Goal: Task Accomplishment & Management: Manage account settings

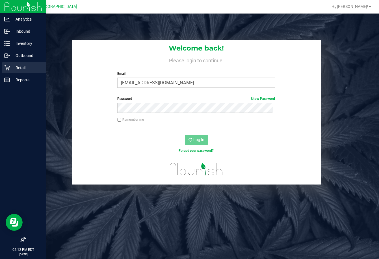
click at [6, 67] on icon at bounding box center [7, 68] width 6 height 6
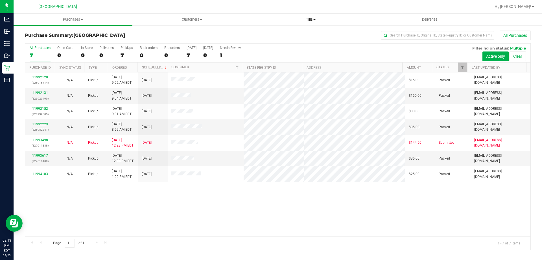
click at [312, 18] on span "Tills" at bounding box center [311, 19] width 118 height 5
click at [272, 32] on span "Manage tills" at bounding box center [270, 34] width 38 height 5
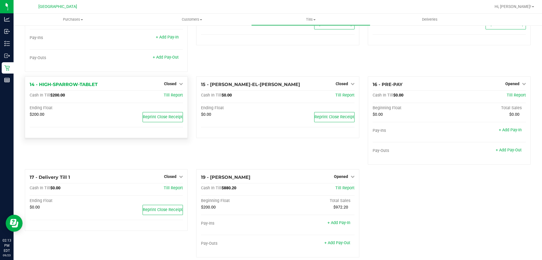
scroll to position [292, 0]
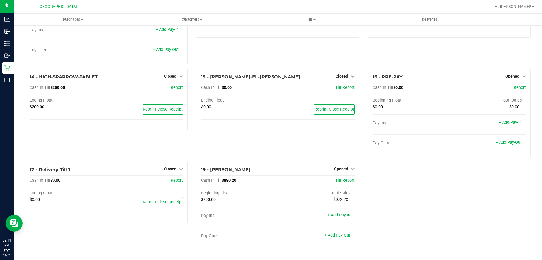
click at [335, 234] on link "+ Add Pay-Out" at bounding box center [338, 234] width 26 height 5
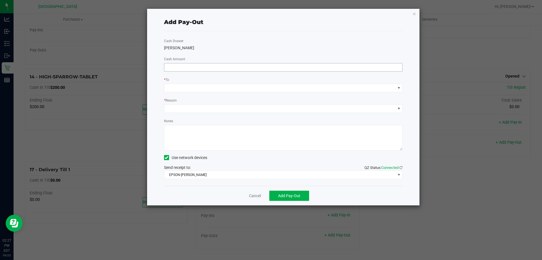
click at [196, 69] on input at bounding box center [283, 67] width 238 height 8
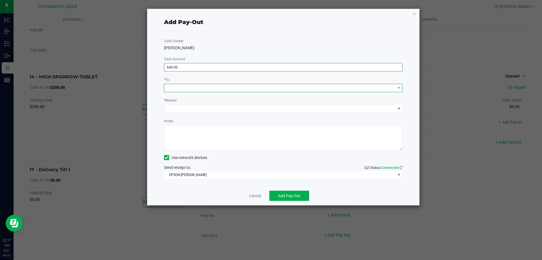
type input "$640.00"
click at [210, 86] on span at bounding box center [279, 88] width 231 height 8
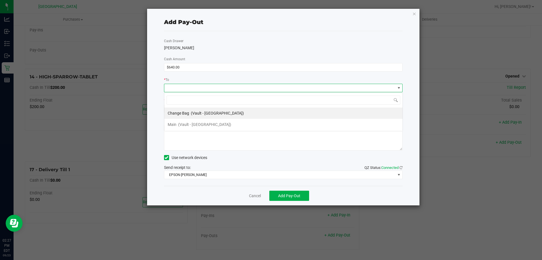
scroll to position [8, 239]
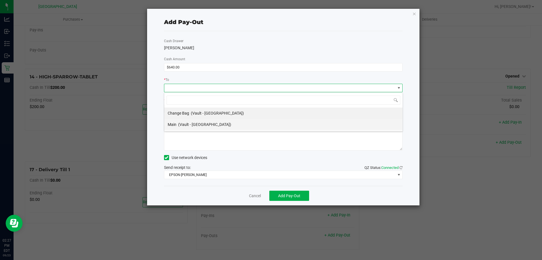
click at [196, 125] on span "(Vault - Orange Park WC)" at bounding box center [204, 124] width 53 height 5
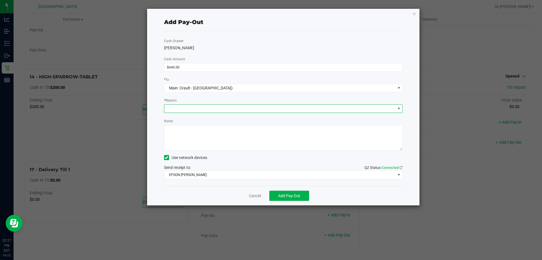
click at [204, 105] on span at bounding box center [279, 109] width 231 height 8
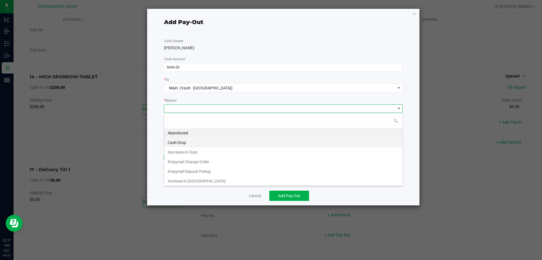
click at [196, 144] on li "Cash Drop" at bounding box center [283, 143] width 238 height 10
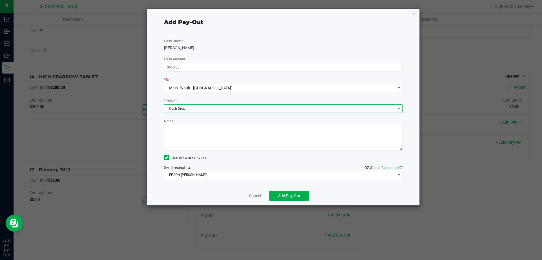
click at [211, 130] on textarea "Notes" at bounding box center [283, 137] width 239 height 25
type textarea "Cash Drop: $640.00"
drag, startPoint x: 192, startPoint y: 47, endPoint x: 163, endPoint y: 47, distance: 29.4
click at [163, 47] on div "Add Pay-Out Cash Drawer LIONEL-RICHIE Cash Amount $640.00 * To Main (Vault - Or…" at bounding box center [283, 107] width 273 height 196
type input "640"
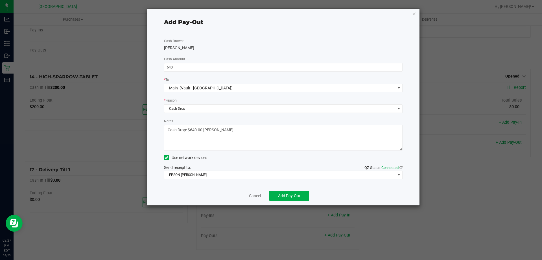
click at [243, 132] on textarea "Notes" at bounding box center [283, 137] width 239 height 25
click at [232, 129] on textarea "Notes" at bounding box center [283, 137] width 239 height 25
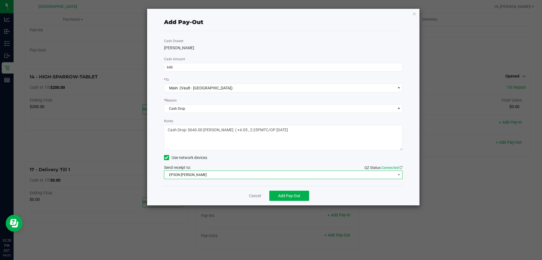
click at [215, 175] on span "EPSON-AUDREY-KITCHING" at bounding box center [279, 175] width 231 height 8
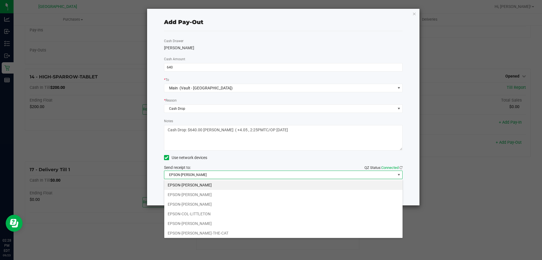
click at [183, 237] on div "EPSON-AUDREY-KITCHING EPSON-BOB-SEGER EPSON-CLYDE-BUNNY EPSON-COL-LITTLETON EPS…" at bounding box center [283, 208] width 239 height 59
click at [187, 234] on li "EPSON-CONRAD-THE-CAT" at bounding box center [283, 233] width 238 height 10
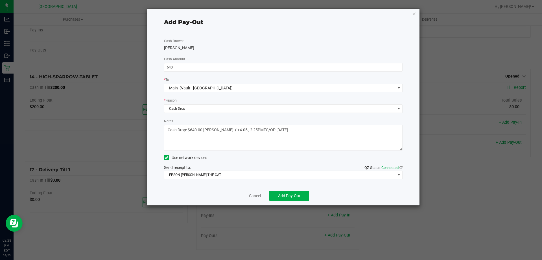
click at [260, 129] on textarea "Notes" at bounding box center [283, 137] width 239 height 25
type textarea "Cash Drop: $640.00 LIONEL-RICHIE ( +4.05 , 2:25PM)TC/OP 09/23/2025"
click at [293, 197] on span "Add Pay-Out" at bounding box center [289, 195] width 22 height 5
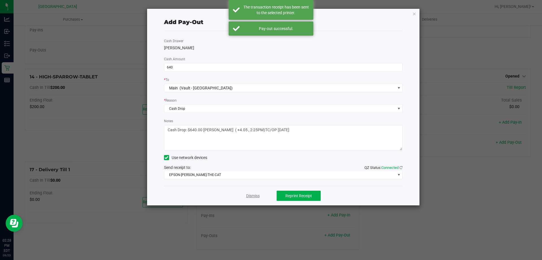
click at [253, 193] on link "Dismiss" at bounding box center [253, 196] width 14 height 6
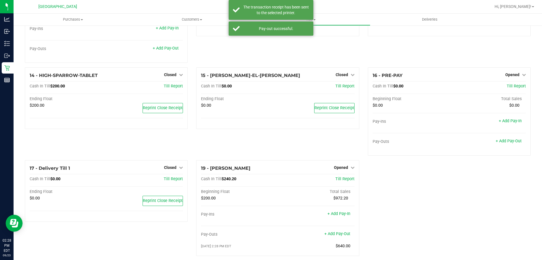
scroll to position [299, 0]
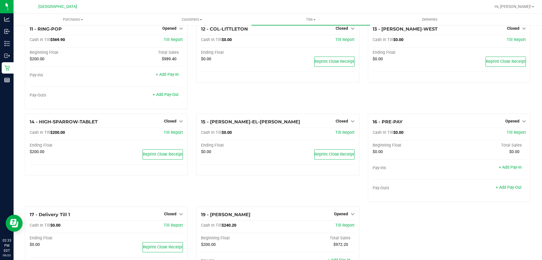
scroll to position [194, 0]
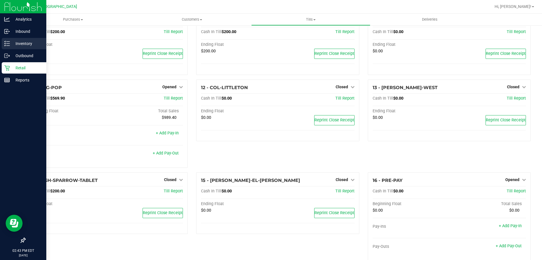
click at [10, 44] on p "Inventory" at bounding box center [27, 43] width 34 height 7
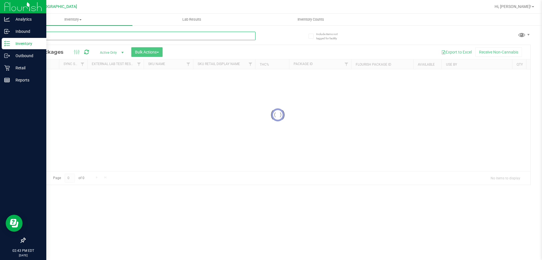
click at [99, 37] on div "Inventory All packages All inventory Waste log Create inventory Lab Results Inv…" at bounding box center [278, 137] width 529 height 246
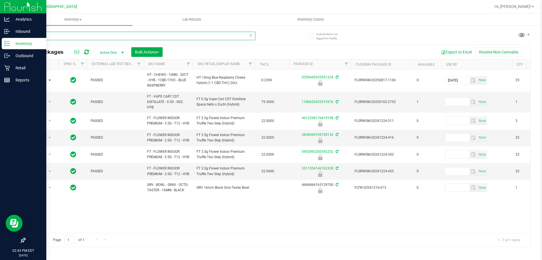
type input "1224"
click at [50, 80] on span "select" at bounding box center [49, 80] width 5 height 5
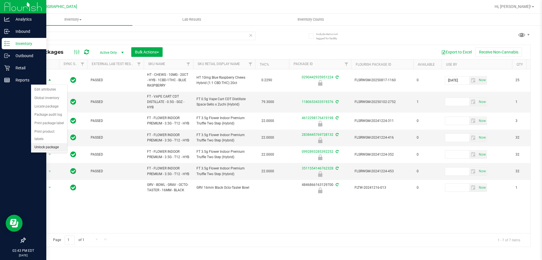
click at [54, 143] on li "Unlock package" at bounding box center [49, 147] width 36 height 8
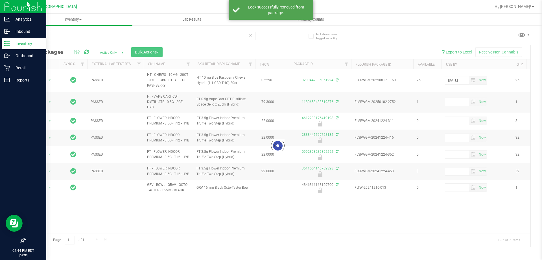
click at [46, 80] on div at bounding box center [278, 145] width 506 height 201
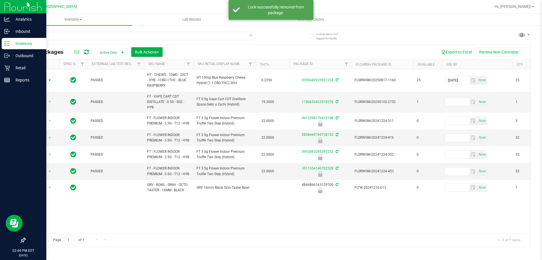
click at [46, 80] on span "select" at bounding box center [49, 80] width 7 height 8
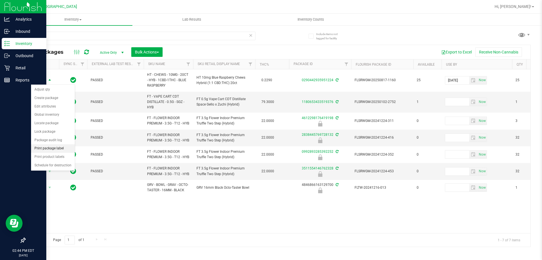
click at [57, 147] on li "Print package label" at bounding box center [53, 148] width 44 height 8
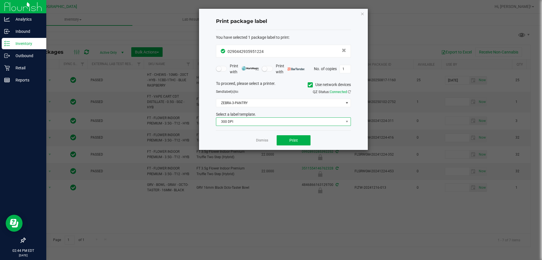
click at [223, 122] on span "300 DPI" at bounding box center [279, 122] width 127 height 8
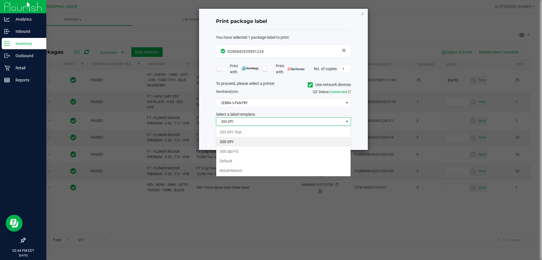
scroll to position [8, 135]
click at [235, 130] on li "203 DPI Test" at bounding box center [283, 132] width 134 height 10
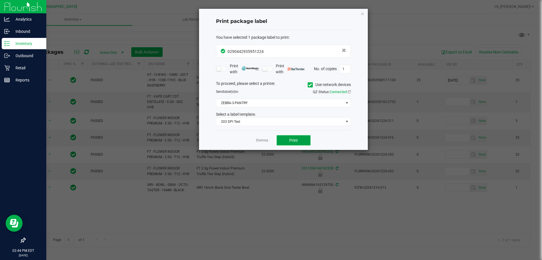
click at [301, 139] on button "Print" at bounding box center [294, 140] width 34 height 10
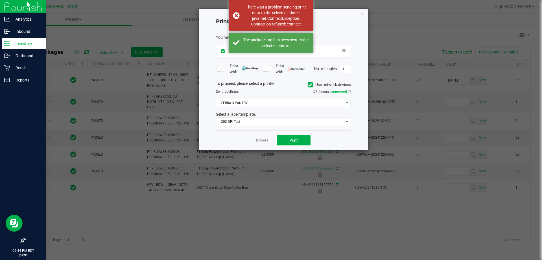
click at [322, 99] on span "ZEBRA-3-PANTRY" at bounding box center [283, 103] width 135 height 8
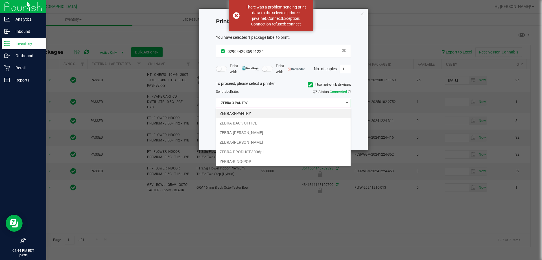
click at [255, 116] on li "ZEBRA-3-PANTRY" at bounding box center [283, 113] width 134 height 10
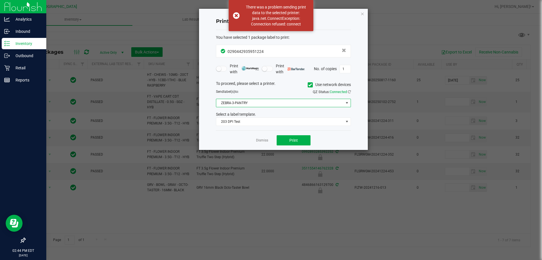
click at [271, 101] on span "ZEBRA-3-PANTRY" at bounding box center [279, 103] width 127 height 8
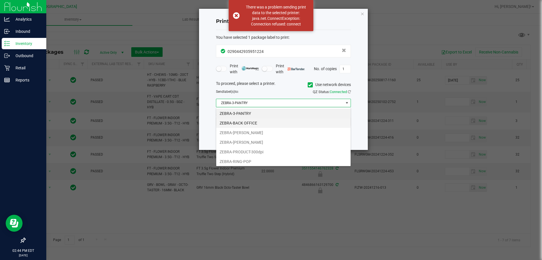
click at [255, 121] on li "ZEBRA-BACK OFFICE" at bounding box center [283, 123] width 134 height 10
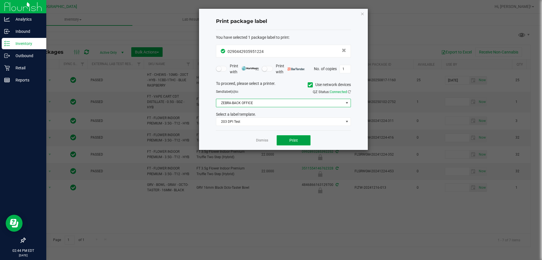
click at [302, 139] on button "Print" at bounding box center [294, 140] width 34 height 10
click at [257, 141] on link "Dismiss" at bounding box center [262, 140] width 12 height 5
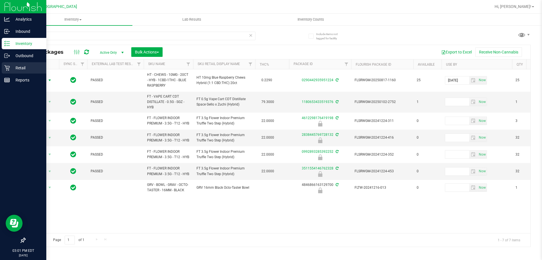
click at [13, 64] on p "Retail" at bounding box center [27, 67] width 34 height 7
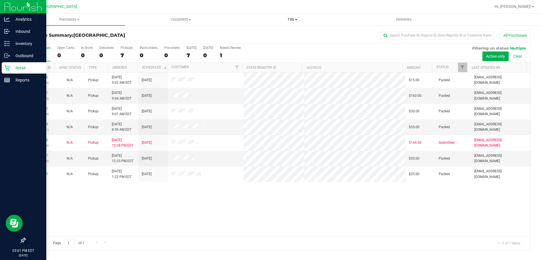
click at [296, 16] on uib-tab-heading "Tills Manage tills Reconcile e-payments" at bounding box center [292, 19] width 111 height 11
click at [275, 36] on li "Manage tills" at bounding box center [293, 34] width 112 height 7
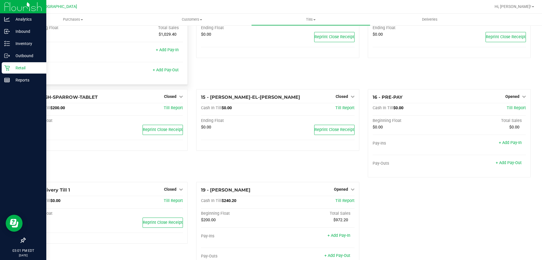
scroll to position [307, 0]
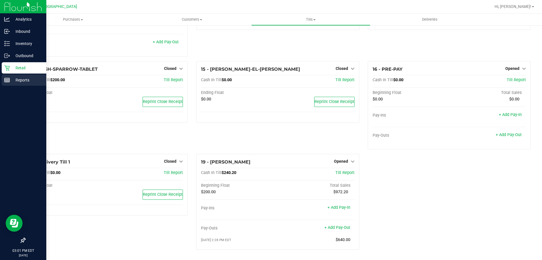
click at [17, 83] on div "Reports" at bounding box center [24, 79] width 45 height 11
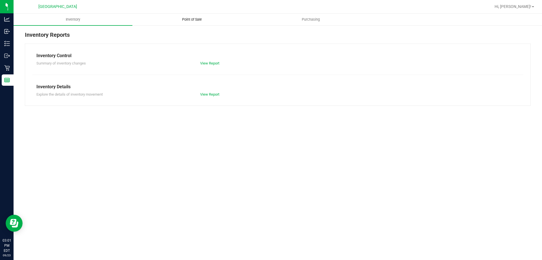
click at [199, 19] on span "Point of Sale" at bounding box center [192, 19] width 35 height 5
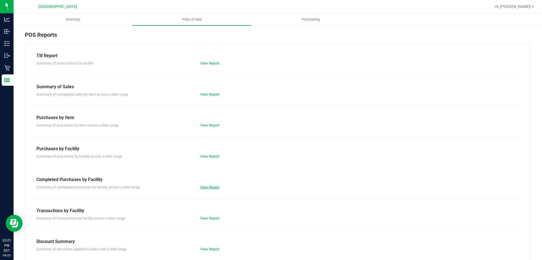
click at [208, 185] on link "View Report" at bounding box center [209, 187] width 19 height 4
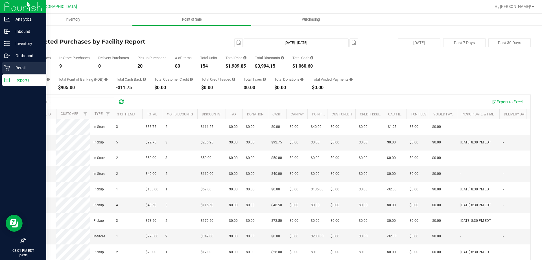
click at [19, 65] on p "Retail" at bounding box center [27, 67] width 34 height 7
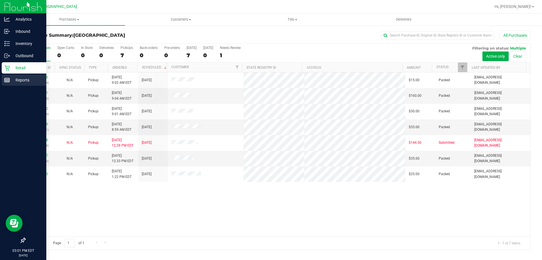
click at [23, 78] on p "Reports" at bounding box center [27, 80] width 34 height 7
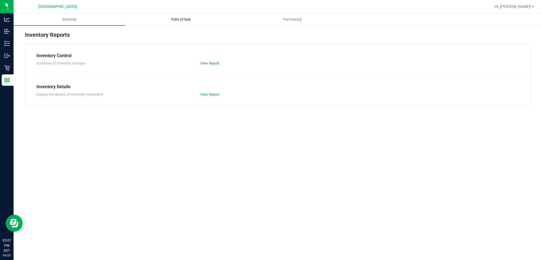
click at [181, 18] on span "Point of Sale" at bounding box center [181, 19] width 35 height 5
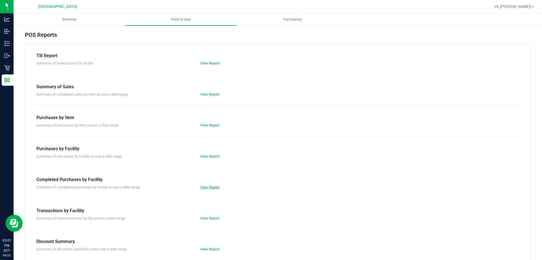
click at [211, 187] on link "View Report" at bounding box center [209, 187] width 19 height 4
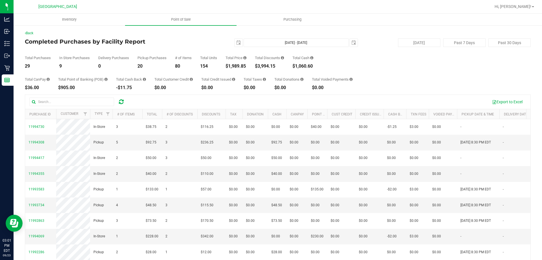
drag, startPoint x: 250, startPoint y: 66, endPoint x: 229, endPoint y: 67, distance: 20.9
click at [229, 67] on div "Total Purchases 29 In Store Purchases 9 Delivery Purchases 0 Pickup Purchases 2…" at bounding box center [278, 57] width 506 height 21
copy div "1,989.85"
click at [184, 39] on h4 "Completed Purchases by Facility Report" at bounding box center [109, 41] width 169 height 6
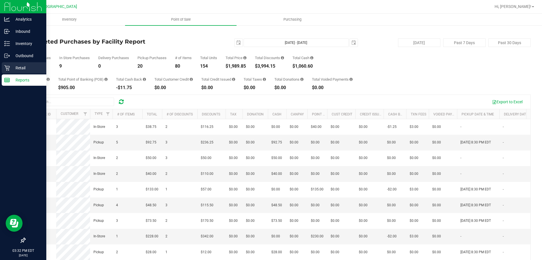
click at [13, 63] on div "Retail" at bounding box center [24, 67] width 45 height 11
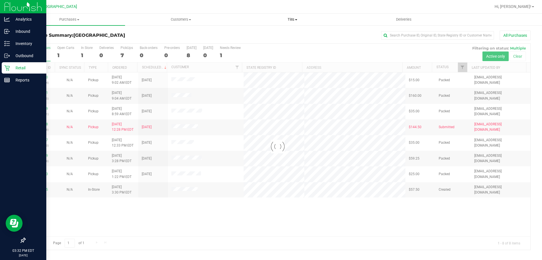
click at [290, 20] on span "Tills" at bounding box center [292, 19] width 111 height 5
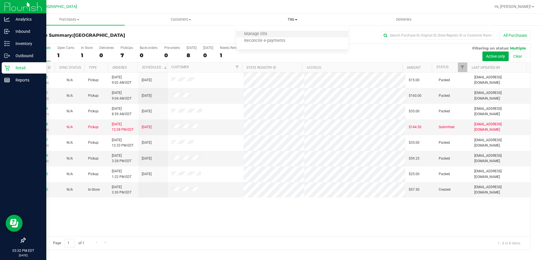
click at [275, 35] on li "Manage tills" at bounding box center [293, 34] width 112 height 7
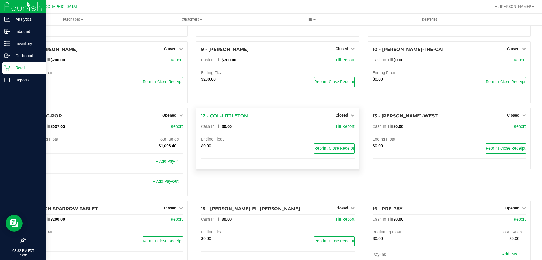
scroll to position [307, 0]
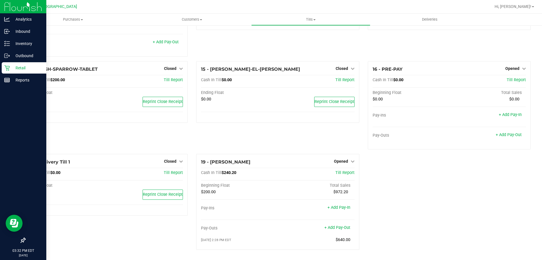
click at [13, 9] on img at bounding box center [23, 6] width 38 height 13
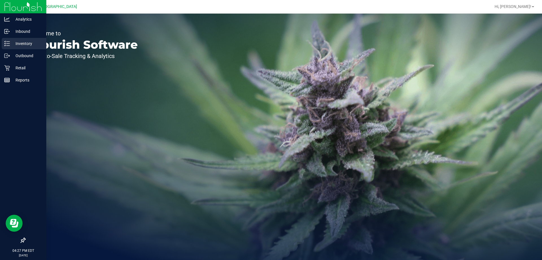
click at [2, 40] on div "Inventory" at bounding box center [24, 43] width 45 height 11
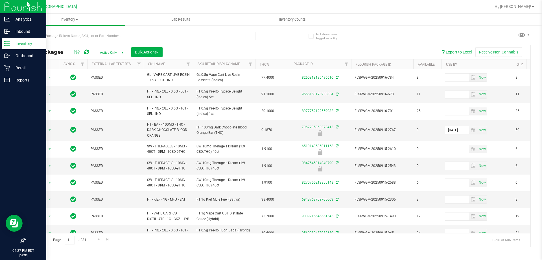
click at [174, 67] on th "SKU Name" at bounding box center [168, 64] width 49 height 10
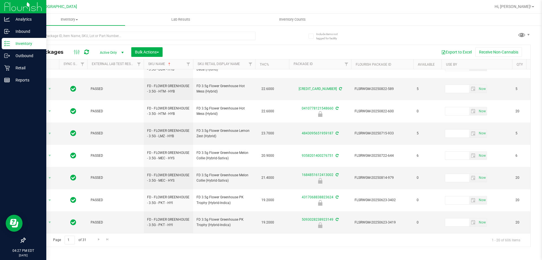
scroll to position [176, 0]
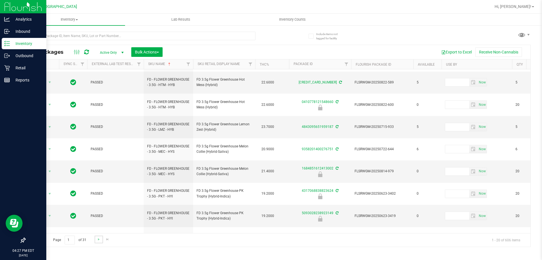
click at [95, 242] on link "Go to the next page" at bounding box center [99, 239] width 8 height 8
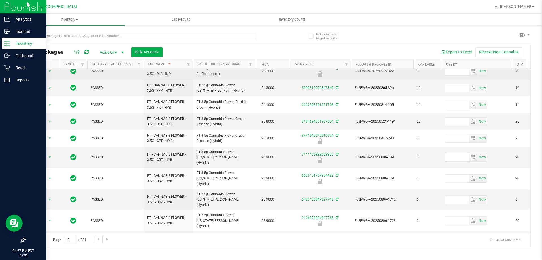
scroll to position [185, 0]
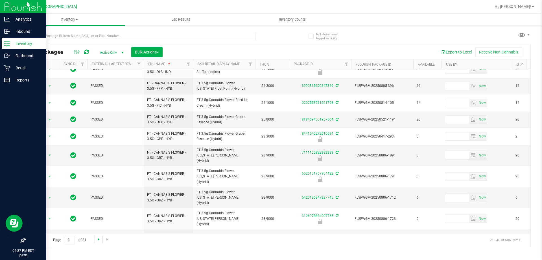
click at [97, 238] on span "Go to the next page" at bounding box center [99, 239] width 5 height 5
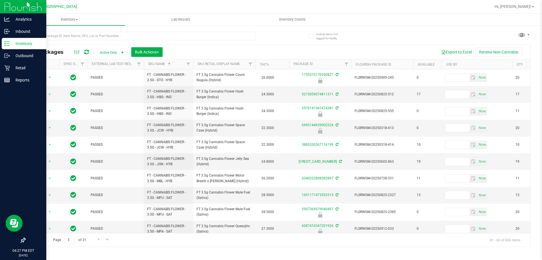
click at [44, 237] on link "Go to the previous page" at bounding box center [40, 239] width 8 height 8
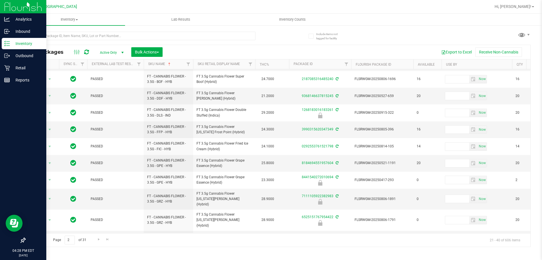
scroll to position [185, 0]
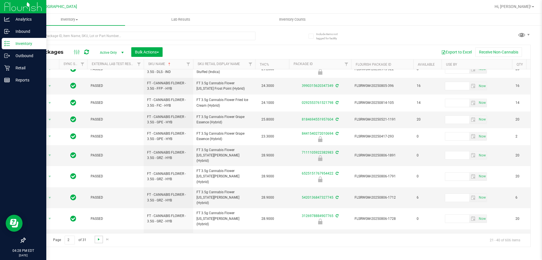
click at [100, 239] on span "Go to the next page" at bounding box center [99, 239] width 5 height 5
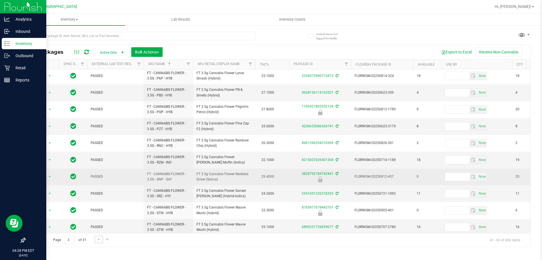
scroll to position [176, 0]
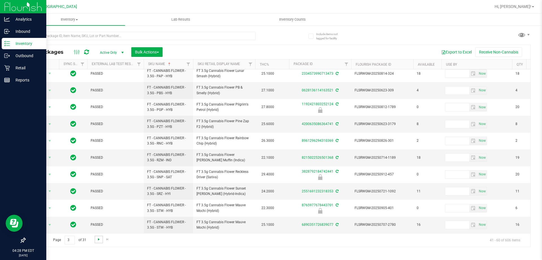
click at [98, 239] on span "Go to the next page" at bounding box center [99, 239] width 5 height 5
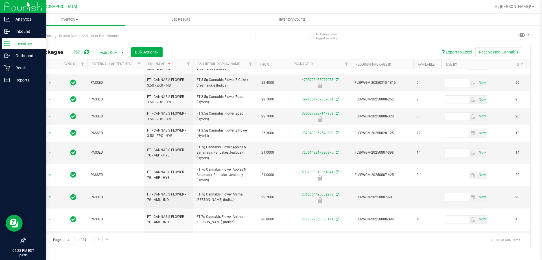
scroll to position [185, 0]
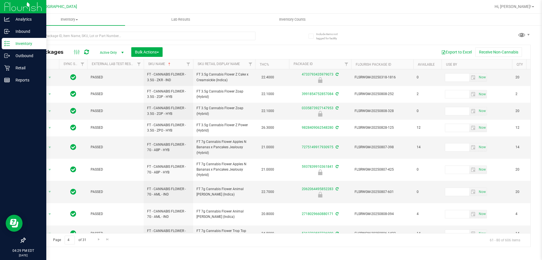
click at [93, 241] on div "Page 4 of 31 61 - 80 of 606 items" at bounding box center [278, 240] width 506 height 14
click at [99, 239] on span "Go to the next page" at bounding box center [99, 239] width 5 height 5
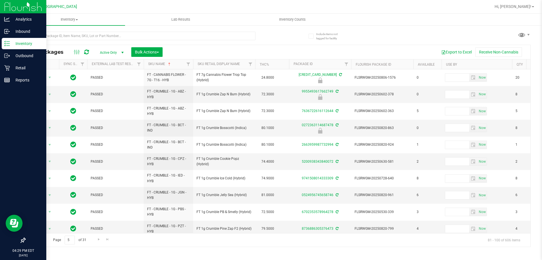
click at [43, 238] on span "Go to the previous page" at bounding box center [40, 239] width 5 height 5
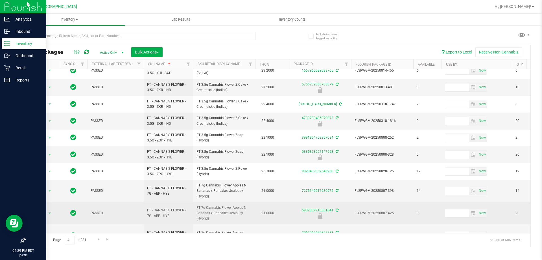
scroll to position [185, 0]
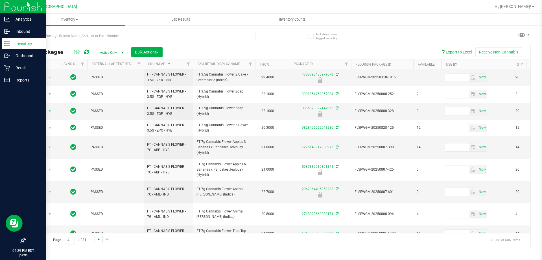
click at [99, 241] on span "Go to the next page" at bounding box center [99, 239] width 5 height 5
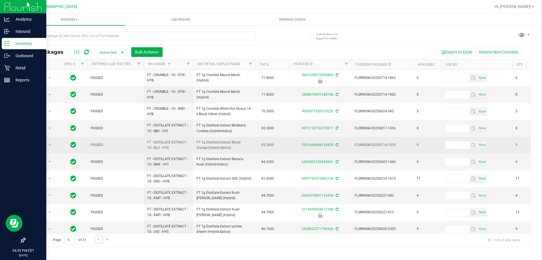
scroll to position [176, 0]
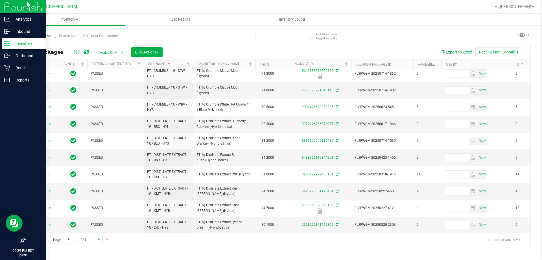
click at [97, 240] on span "Go to the next page" at bounding box center [99, 239] width 5 height 5
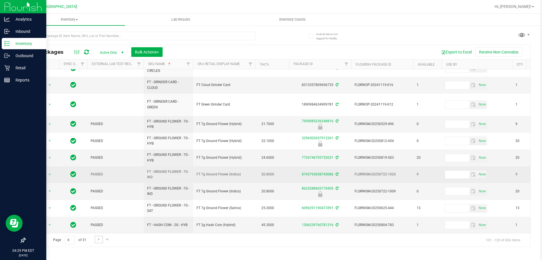
scroll to position [181, 0]
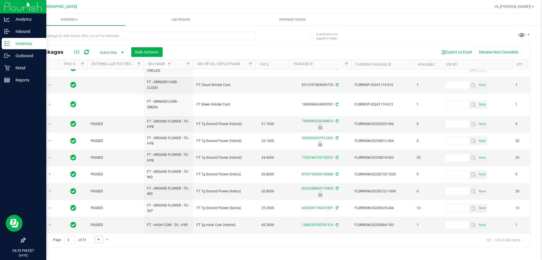
click at [97, 239] on span "Go to the next page" at bounding box center [99, 239] width 5 height 5
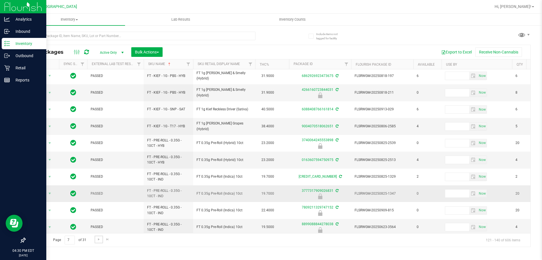
scroll to position [176, 0]
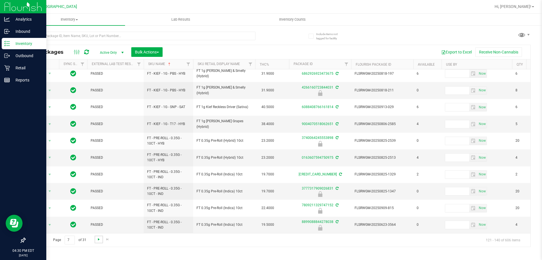
click at [98, 240] on span "Go to the next page" at bounding box center [99, 239] width 5 height 5
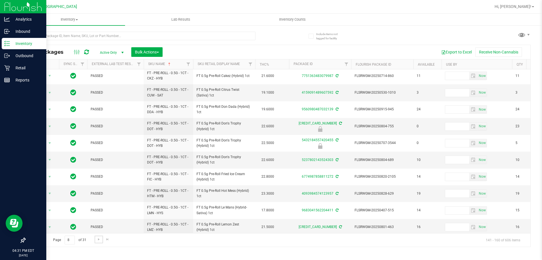
scroll to position [176, 0]
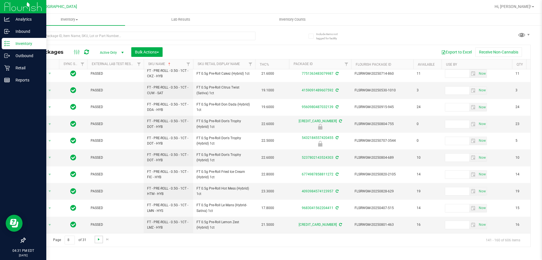
click at [99, 241] on span "Go to the next page" at bounding box center [99, 239] width 5 height 5
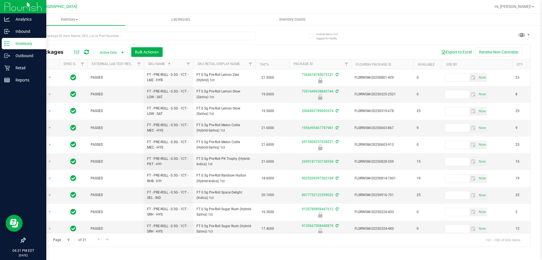
click at [43, 238] on link "Go to the previous page" at bounding box center [40, 239] width 8 height 8
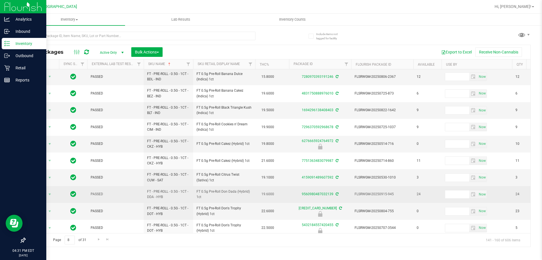
scroll to position [176, 0]
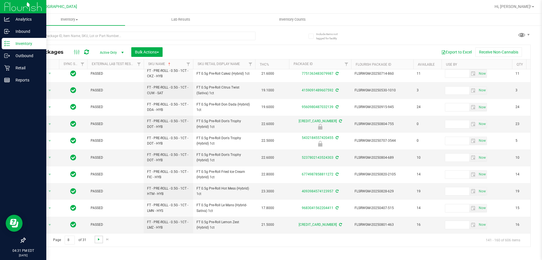
click at [99, 240] on span "Go to the next page" at bounding box center [99, 239] width 5 height 5
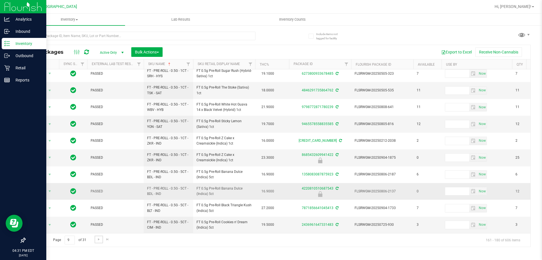
scroll to position [176, 0]
click at [97, 237] on span "Go to the next page" at bounding box center [99, 239] width 5 height 5
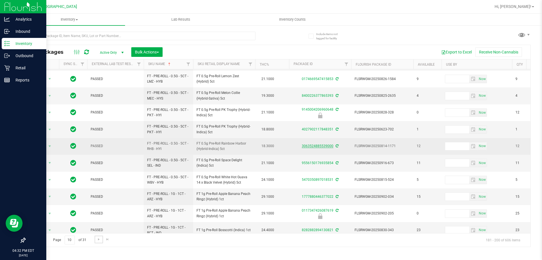
scroll to position [176, 0]
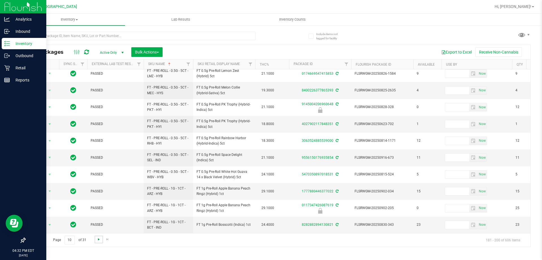
click at [97, 238] on span "Go to the next page" at bounding box center [99, 239] width 5 height 5
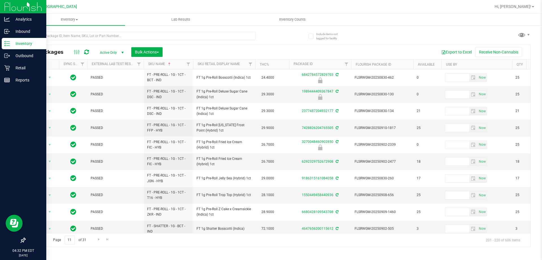
click at [41, 242] on link "Go to the previous page" at bounding box center [40, 239] width 8 height 8
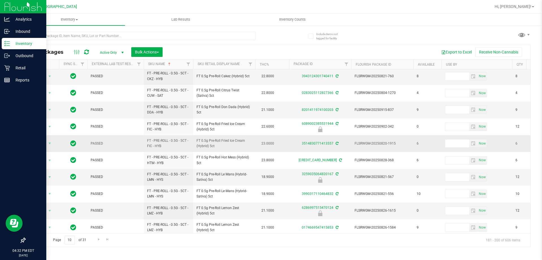
scroll to position [176, 0]
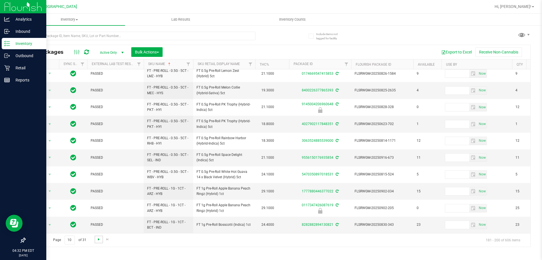
click at [97, 239] on span "Go to the next page" at bounding box center [99, 239] width 5 height 5
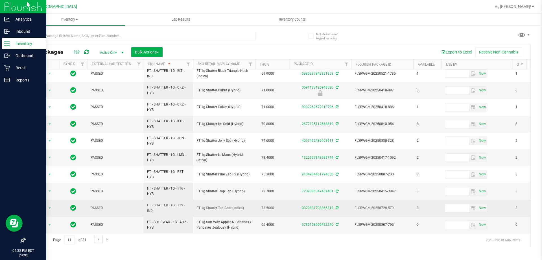
scroll to position [176, 0]
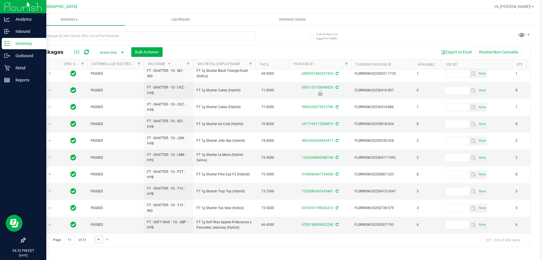
click at [98, 240] on span "Go to the next page" at bounding box center [99, 239] width 5 height 5
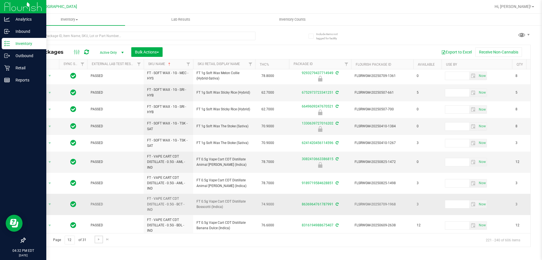
scroll to position [197, 0]
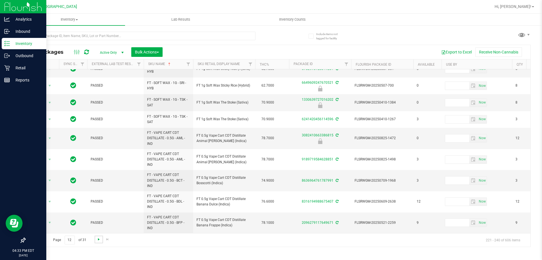
click at [97, 238] on span "Go to the next page" at bounding box center [99, 239] width 5 height 5
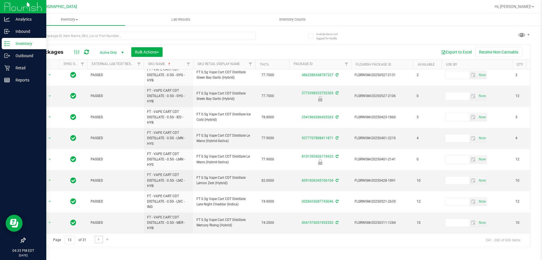
scroll to position [262, 0]
click at [99, 240] on span "Go to the next page" at bounding box center [99, 239] width 5 height 5
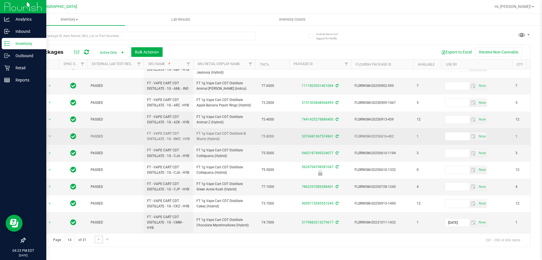
scroll to position [240, 0]
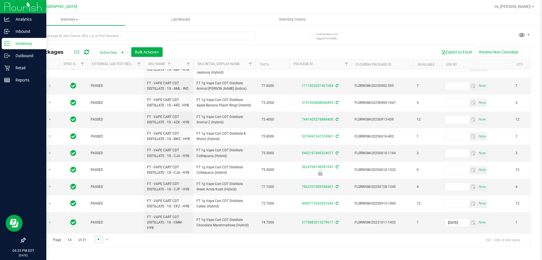
click at [99, 240] on span "Go to the next page" at bounding box center [99, 239] width 5 height 5
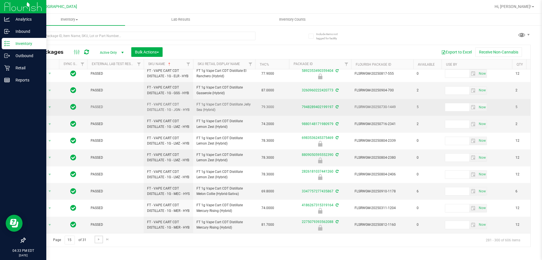
scroll to position [223, 0]
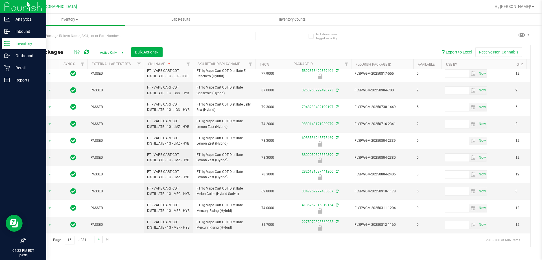
click at [95, 240] on link "Go to the next page" at bounding box center [99, 239] width 8 height 8
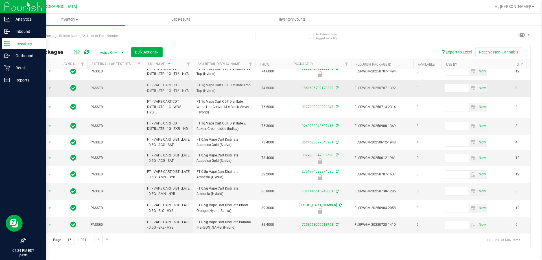
scroll to position [195, 0]
click at [100, 239] on span "Go to the next page" at bounding box center [99, 239] width 5 height 5
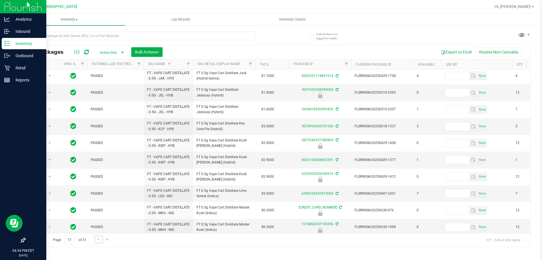
scroll to position [176, 0]
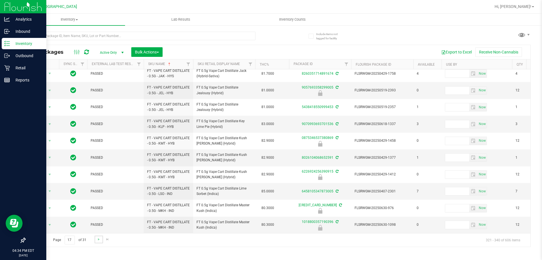
click at [99, 242] on link "Go to the next page" at bounding box center [99, 239] width 8 height 8
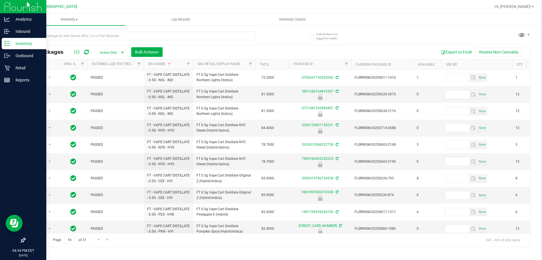
click at [41, 239] on span "Go to the previous page" at bounding box center [40, 239] width 5 height 5
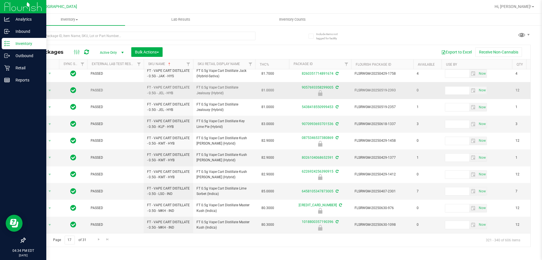
scroll to position [176, 0]
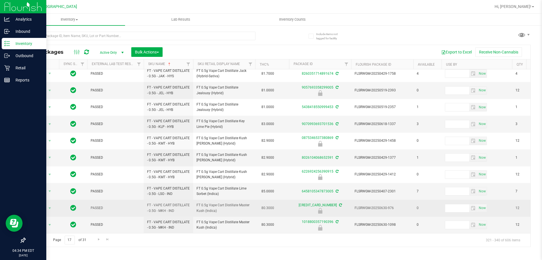
drag, startPoint x: 224, startPoint y: 207, endPoint x: 200, endPoint y: 203, distance: 23.8
copy tr "FT 0.5g Vape Cart Distillate Master Kush (Indica)"
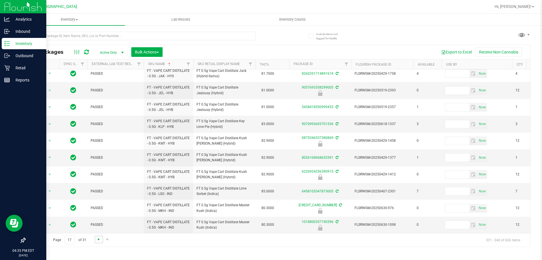
click at [97, 239] on span "Go to the next page" at bounding box center [99, 239] width 5 height 5
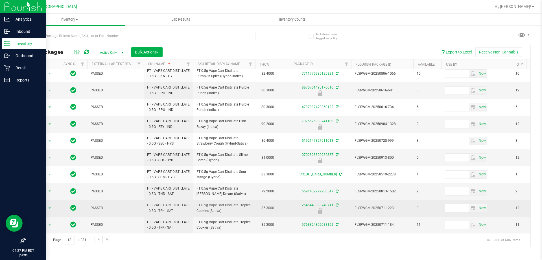
scroll to position [176, 0]
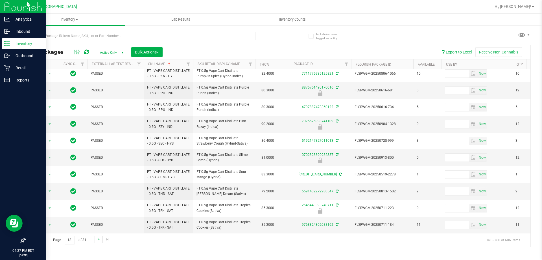
click at [96, 238] on link "Go to the next page" at bounding box center [99, 239] width 8 height 8
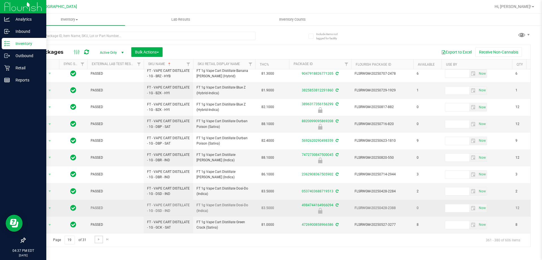
scroll to position [181, 0]
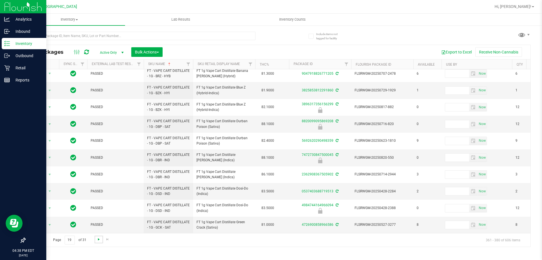
click at [98, 237] on span "Go to the next page" at bounding box center [99, 239] width 5 height 5
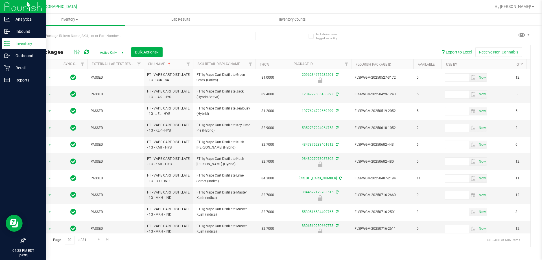
click at [39, 239] on span "Go to the previous page" at bounding box center [40, 239] width 5 height 5
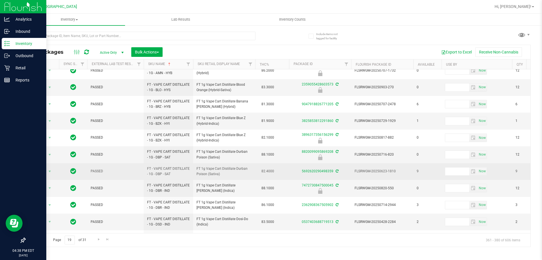
scroll to position [181, 0]
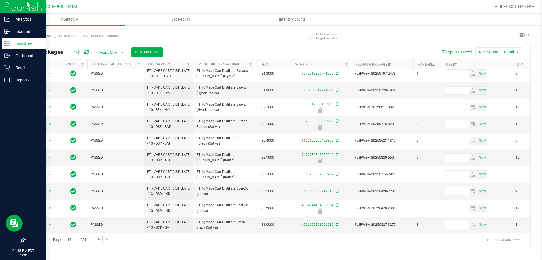
click at [97, 238] on span "Go to the next page" at bounding box center [99, 239] width 5 height 5
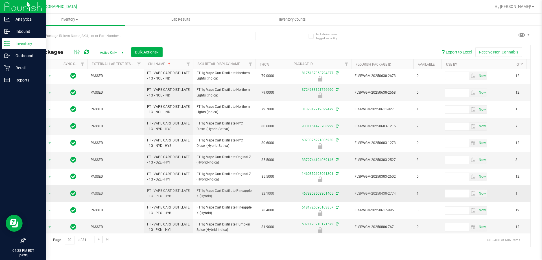
scroll to position [176, 0]
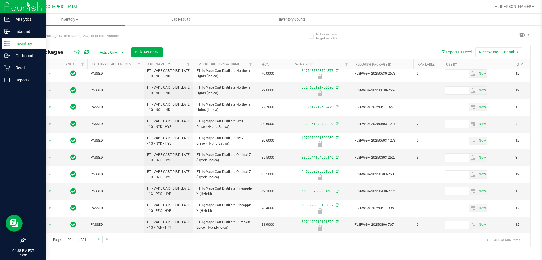
click at [96, 241] on link "Go to the next page" at bounding box center [99, 239] width 8 height 8
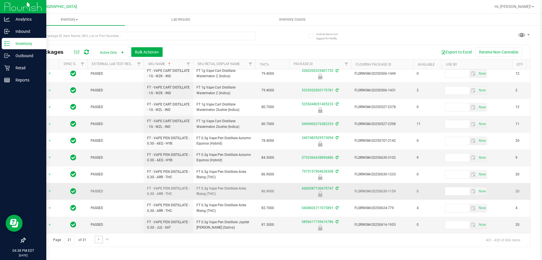
scroll to position [176, 0]
click at [97, 238] on span "Go to the next page" at bounding box center [99, 239] width 5 height 5
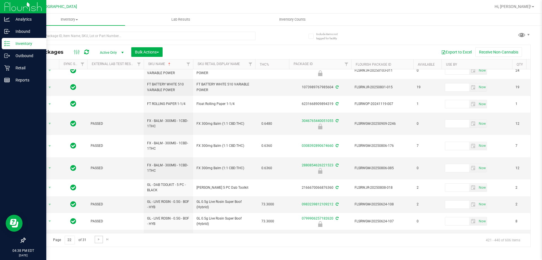
scroll to position [176, 0]
click at [97, 239] on span "Go to the next page" at bounding box center [99, 239] width 5 height 5
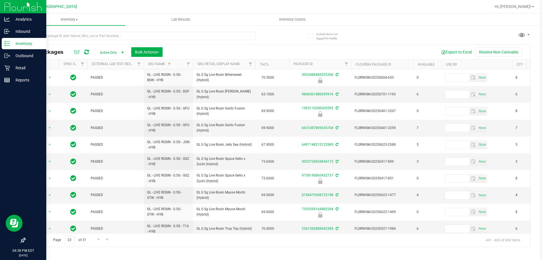
click at [42, 239] on span "Go to the previous page" at bounding box center [40, 239] width 5 height 5
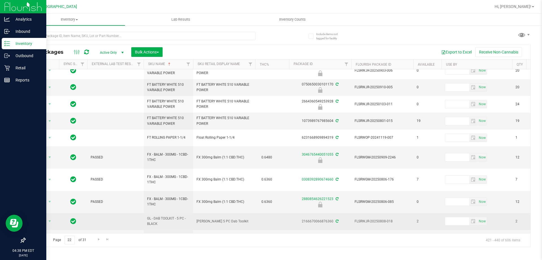
scroll to position [176, 0]
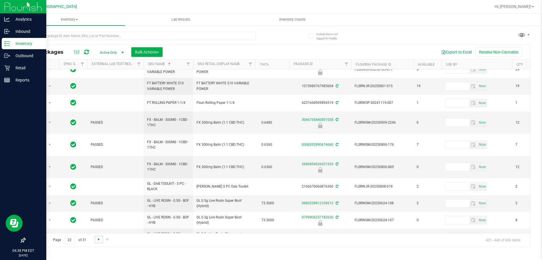
click at [99, 238] on span "Go to the next page" at bounding box center [99, 239] width 5 height 5
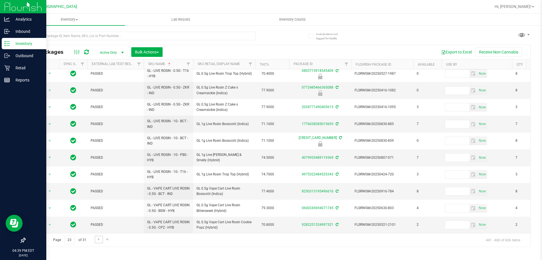
scroll to position [176, 0]
click at [97, 239] on span "Go to the next page" at bounding box center [99, 239] width 5 height 5
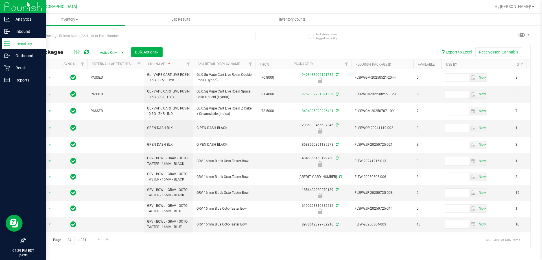
click at [43, 236] on link "Go to the previous page" at bounding box center [40, 239] width 8 height 8
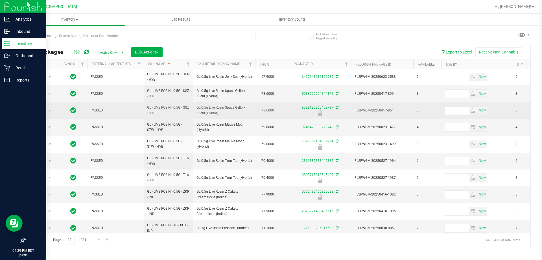
scroll to position [176, 0]
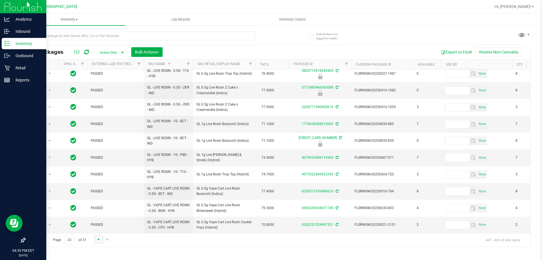
click at [97, 240] on span "Go to the next page" at bounding box center [99, 239] width 5 height 5
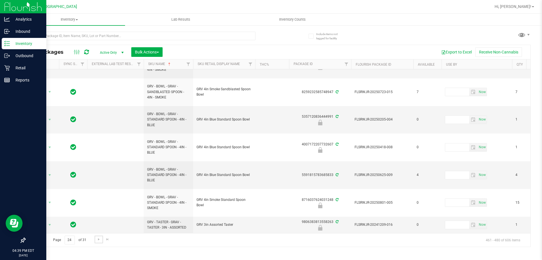
scroll to position [269, 0]
click at [97, 240] on span "Go to the next page" at bounding box center [99, 239] width 5 height 5
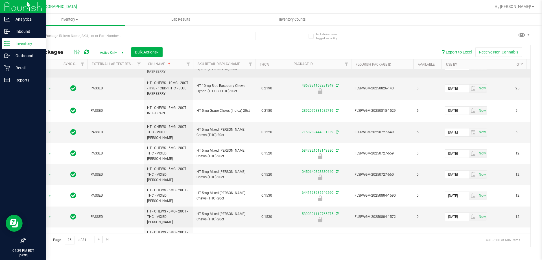
scroll to position [220, 0]
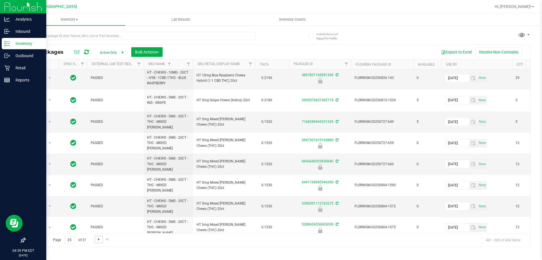
click at [99, 239] on span "Go to the next page" at bounding box center [99, 239] width 5 height 5
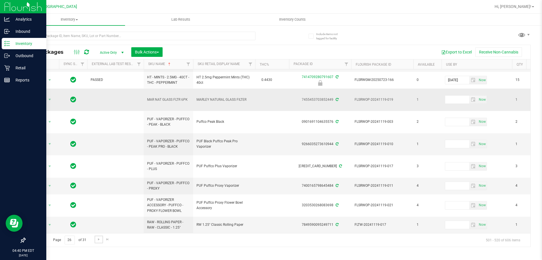
scroll to position [207, 0]
click at [98, 239] on span "Go to the next page" at bounding box center [99, 239] width 5 height 5
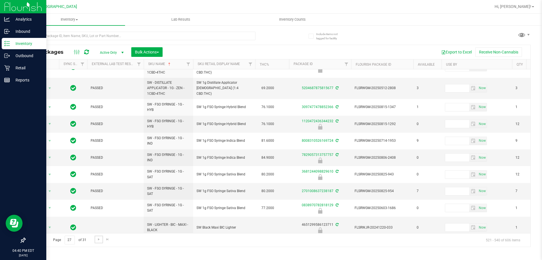
scroll to position [225, 0]
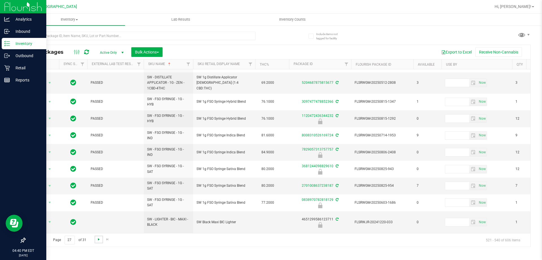
click at [97, 238] on span "Go to the next page" at bounding box center [99, 239] width 5 height 5
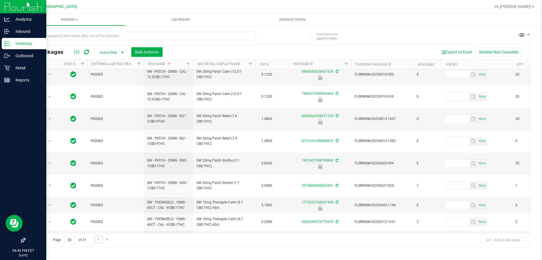
scroll to position [200, 0]
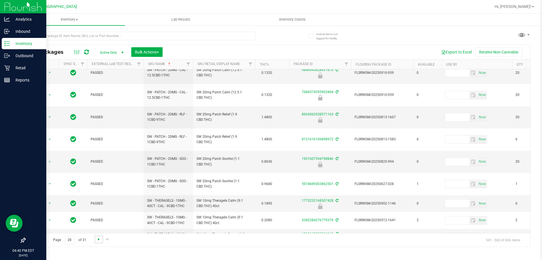
click at [100, 238] on span "Go to the next page" at bounding box center [99, 239] width 5 height 5
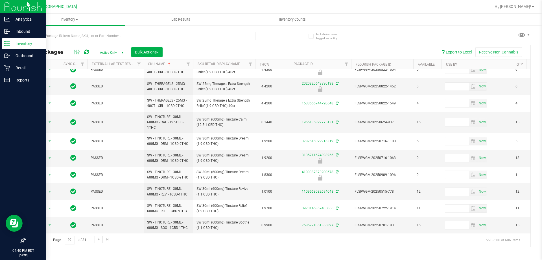
scroll to position [180, 0]
click at [97, 239] on span "Go to the next page" at bounding box center [99, 239] width 5 height 5
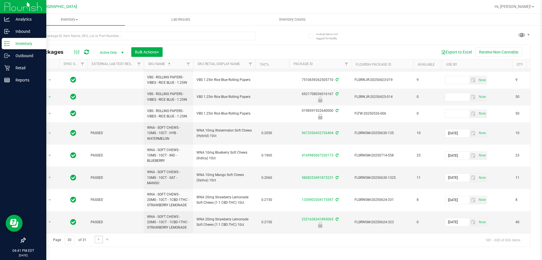
scroll to position [203, 0]
click at [99, 237] on span "Go to the next page" at bounding box center [99, 239] width 5 height 5
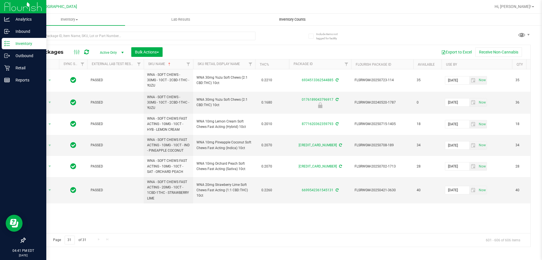
click at [290, 19] on span "Inventory Counts" at bounding box center [293, 19] width 42 height 5
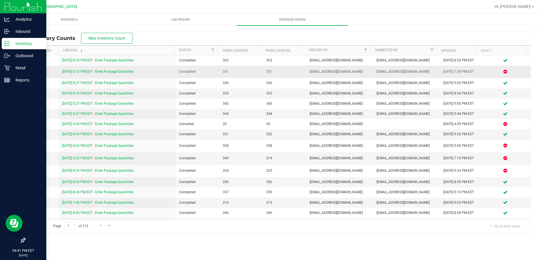
click at [94, 71] on link "9/21/25 6:12 PM EDT - Enter Package Quantities" at bounding box center [97, 71] width 71 height 4
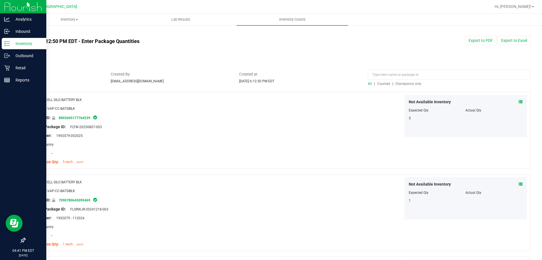
click at [402, 86] on div at bounding box center [278, 89] width 506 height 6
click at [403, 84] on span "Discrepancy only" at bounding box center [409, 84] width 26 height 4
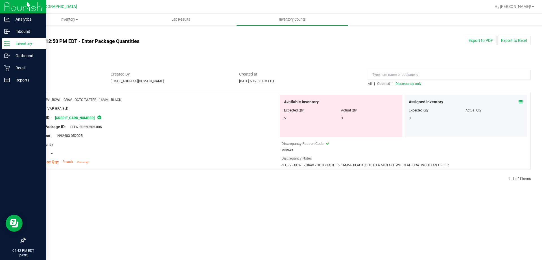
click at [16, 6] on img at bounding box center [23, 6] width 38 height 13
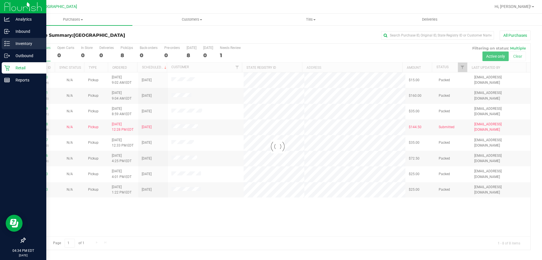
click at [18, 47] on div "Inventory" at bounding box center [24, 43] width 45 height 11
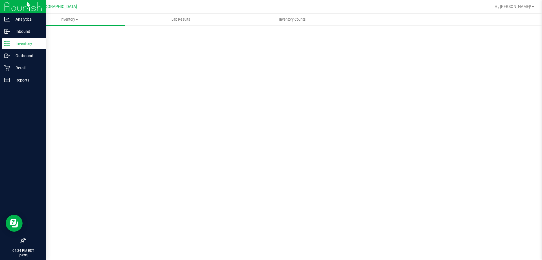
click at [18, 47] on div "Inventory" at bounding box center [24, 43] width 45 height 11
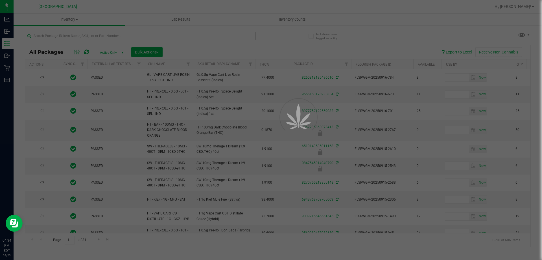
click at [110, 35] on div at bounding box center [271, 130] width 542 height 260
type input "[DATE]"
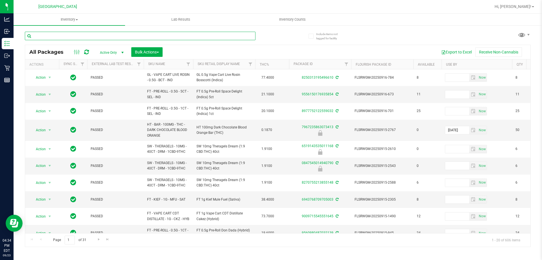
click at [109, 36] on input "text" at bounding box center [140, 36] width 231 height 8
paste input "FT 0.5g Vape Cart Distillate Master Kush (Indica)"
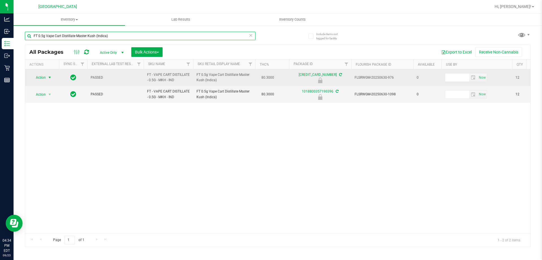
type input "FT 0.5g Vape Cart Distillate Master Kush (Indica)"
click at [37, 79] on span "Action" at bounding box center [38, 77] width 15 height 8
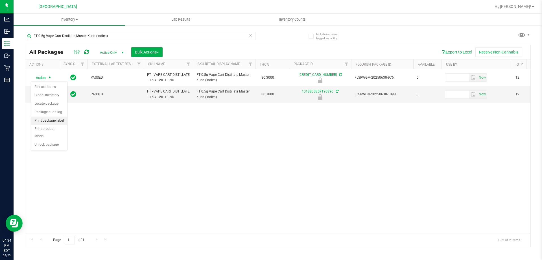
click at [45, 121] on li "Print package label" at bounding box center [49, 120] width 36 height 8
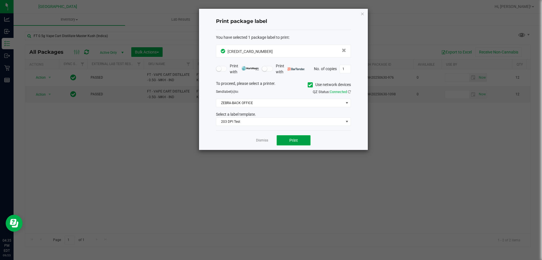
click at [296, 142] on span "Print" at bounding box center [294, 140] width 8 height 5
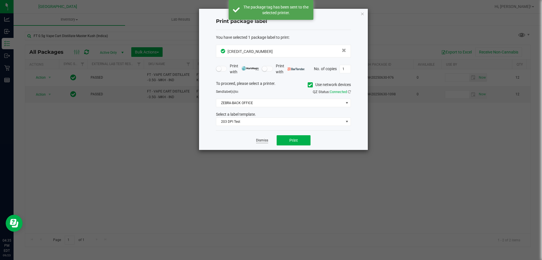
click at [263, 141] on link "Dismiss" at bounding box center [262, 140] width 12 height 5
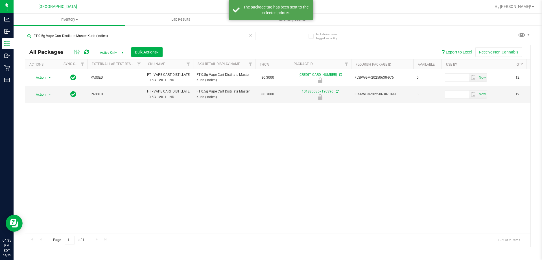
drag, startPoint x: 234, startPoint y: 181, endPoint x: 216, endPoint y: 179, distance: 17.9
click at [221, 180] on div "Action Action Edit attributes Global inventory Locate package Package audit log…" at bounding box center [278, 151] width 506 height 164
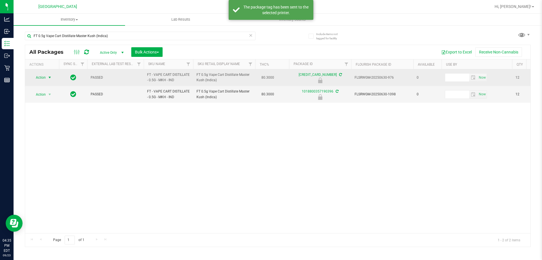
drag, startPoint x: 53, startPoint y: 75, endPoint x: 46, endPoint y: 76, distance: 6.6
click at [49, 76] on span "select" at bounding box center [49, 77] width 7 height 8
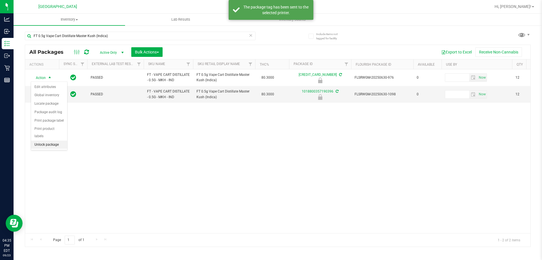
click at [53, 140] on li "Unlock package" at bounding box center [49, 144] width 36 height 8
